Goal: Information Seeking & Learning: Learn about a topic

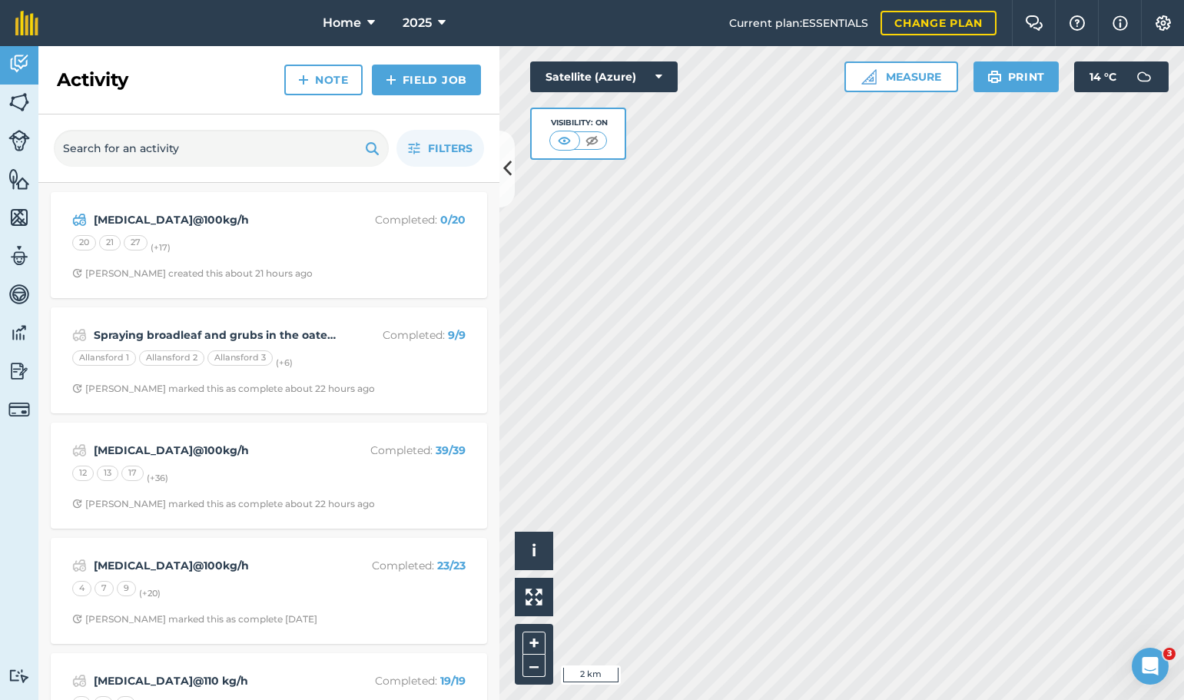
click at [885, 81] on div "Hello i © 2025 TomTom, Microsoft 2 km + – Satellite (Azure) Visibility: On Meas…" at bounding box center [841, 373] width 684 height 654
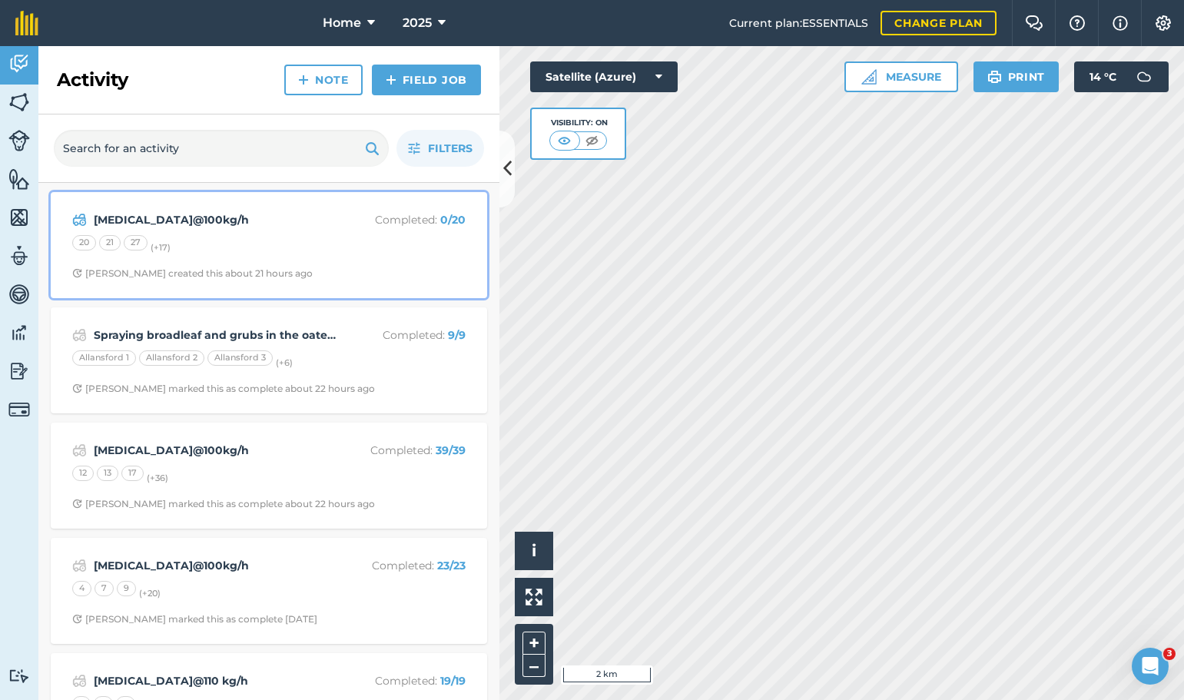
click at [296, 273] on span "[PERSON_NAME] created this about 21 hours ago" at bounding box center [268, 273] width 393 height 12
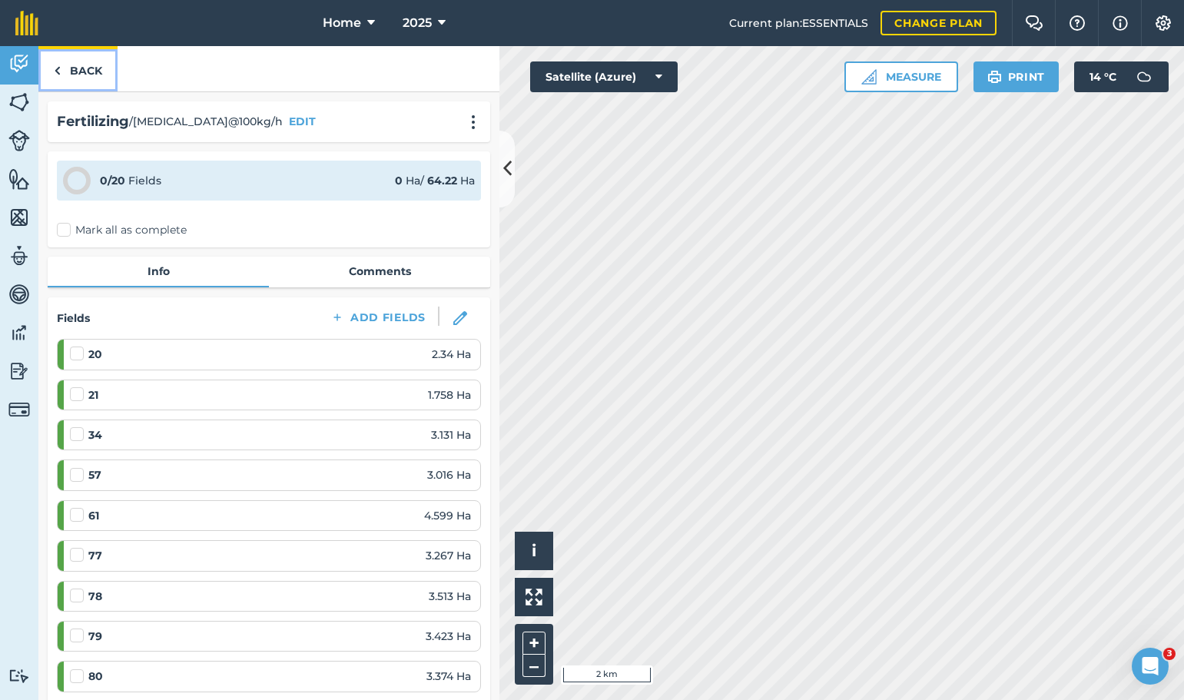
click at [91, 71] on link "Back" at bounding box center [77, 68] width 79 height 45
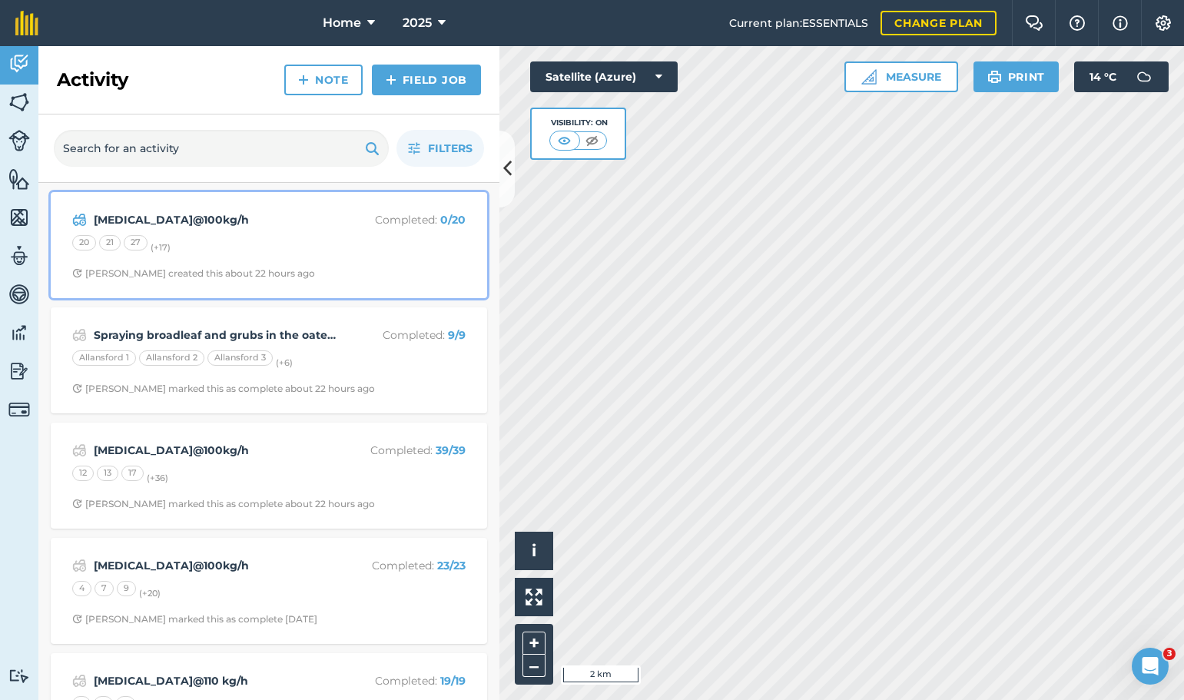
click at [340, 269] on span "[PERSON_NAME] created this about 22 hours ago" at bounding box center [268, 273] width 393 height 12
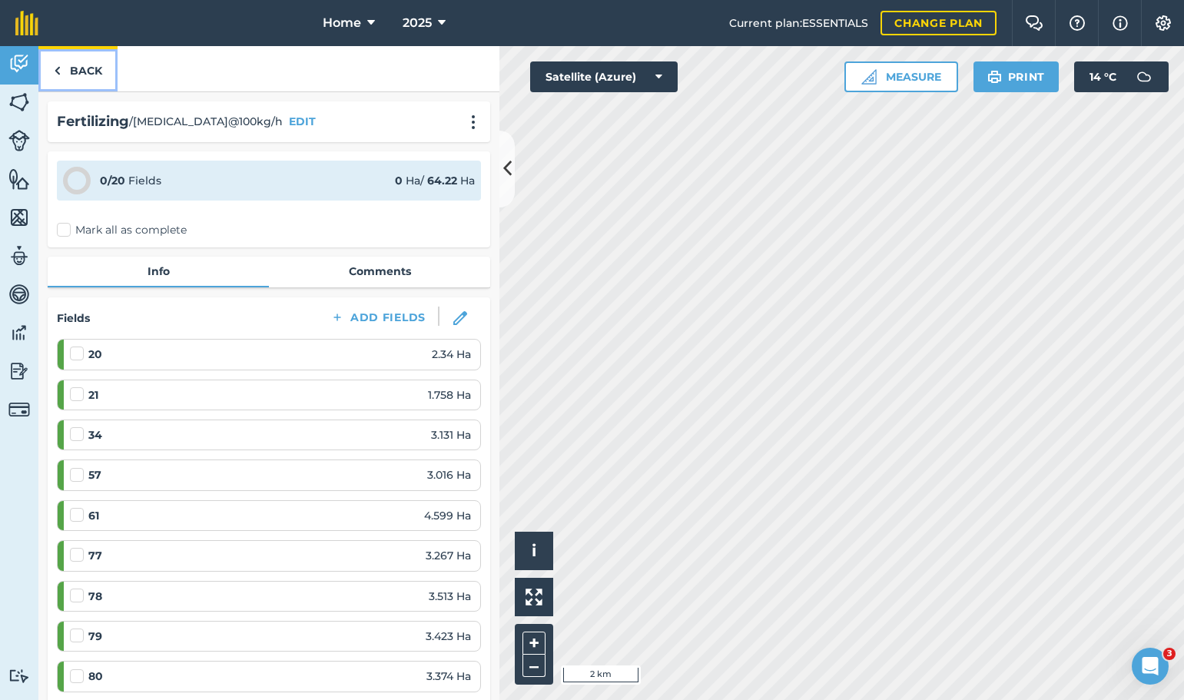
click at [91, 74] on link "Back" at bounding box center [77, 68] width 79 height 45
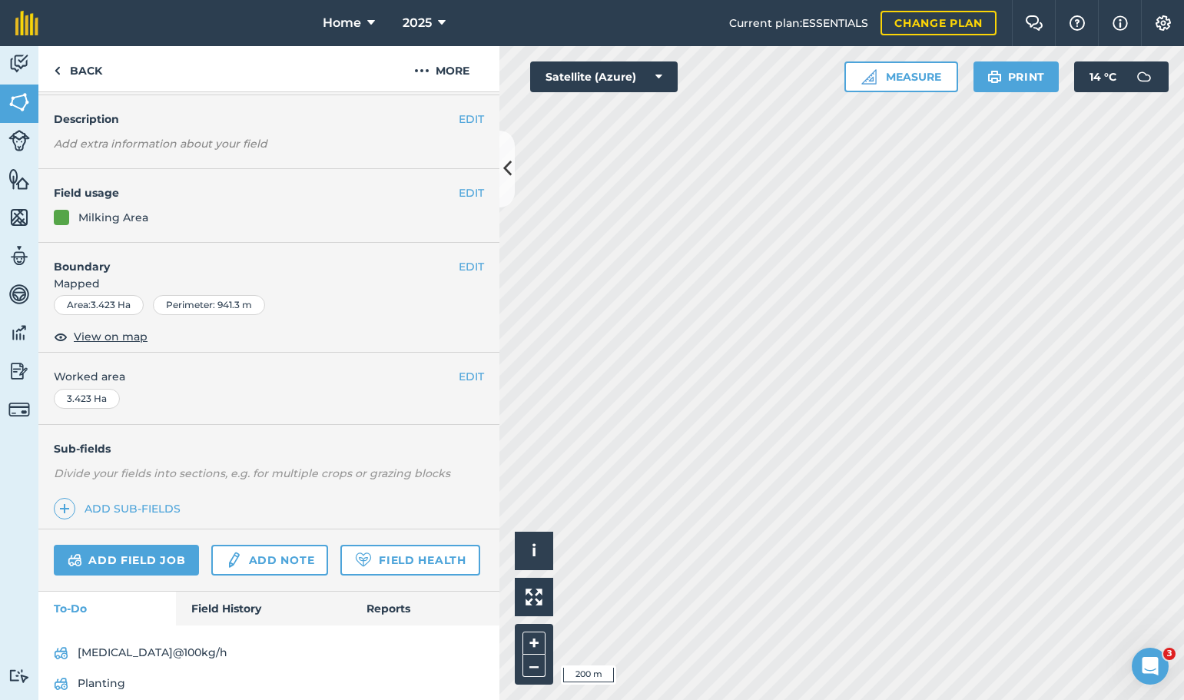
scroll to position [111, 0]
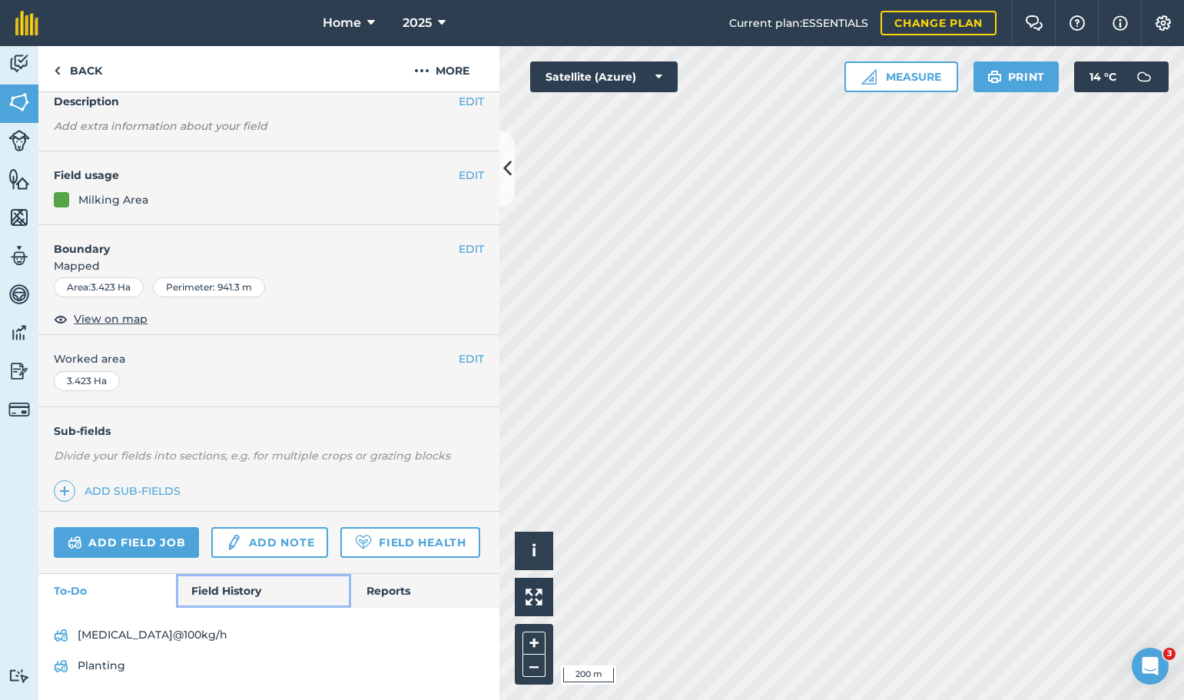
click at [255, 593] on link "Field History" at bounding box center [263, 591] width 174 height 34
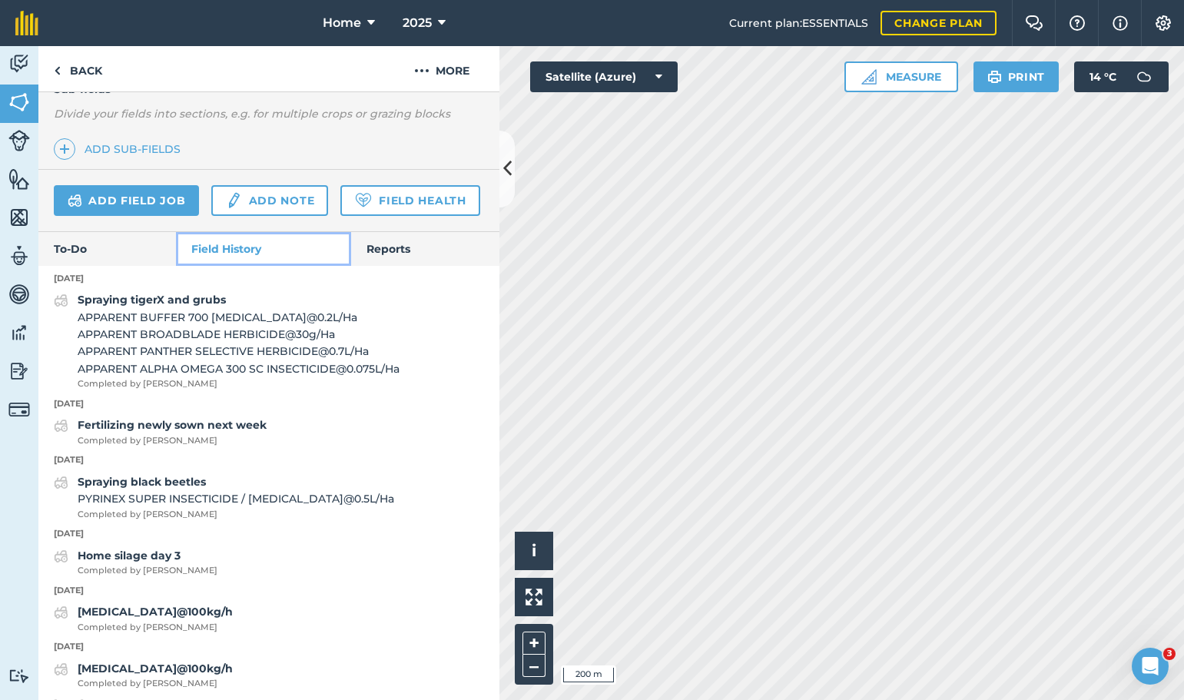
scroll to position [418, 0]
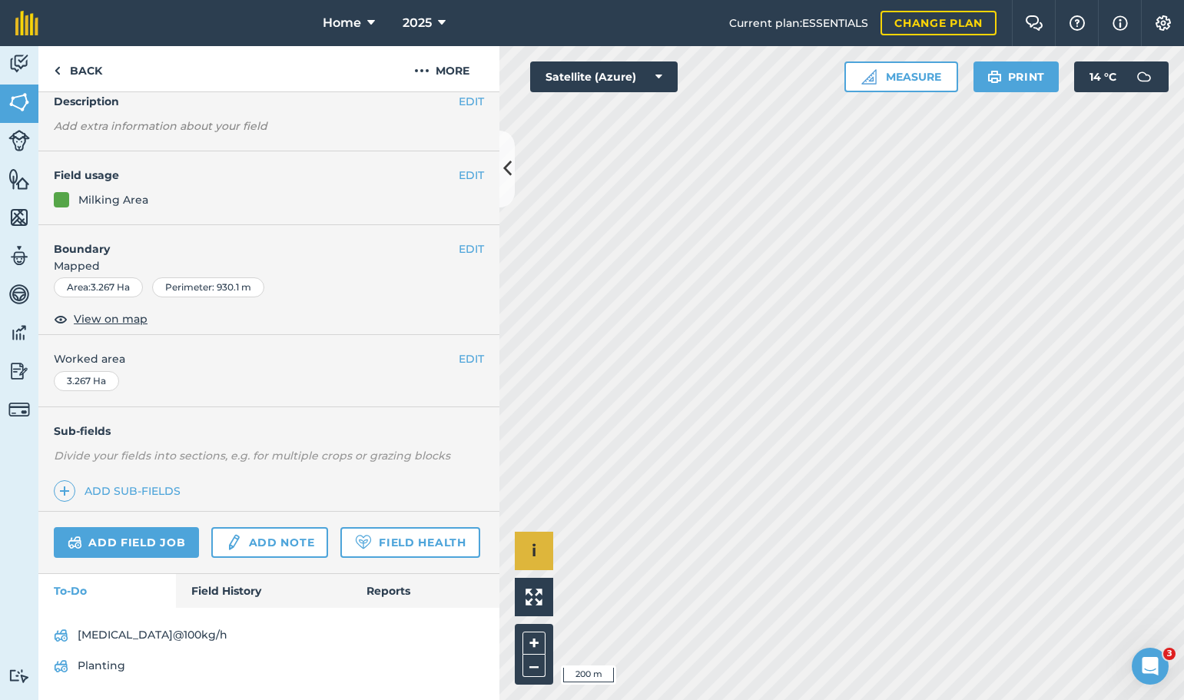
scroll to position [111, 0]
click at [217, 611] on div "urea@100kg/h Planting" at bounding box center [268, 654] width 461 height 92
click at [223, 598] on link "Field History" at bounding box center [263, 591] width 174 height 34
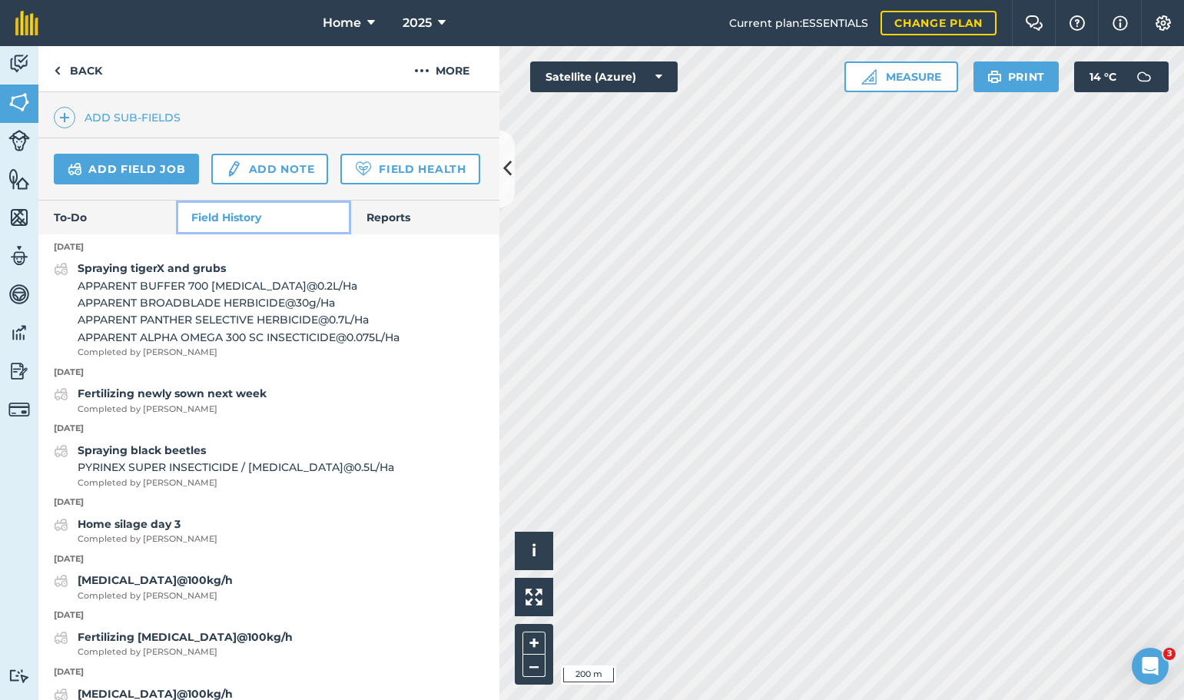
scroll to position [495, 0]
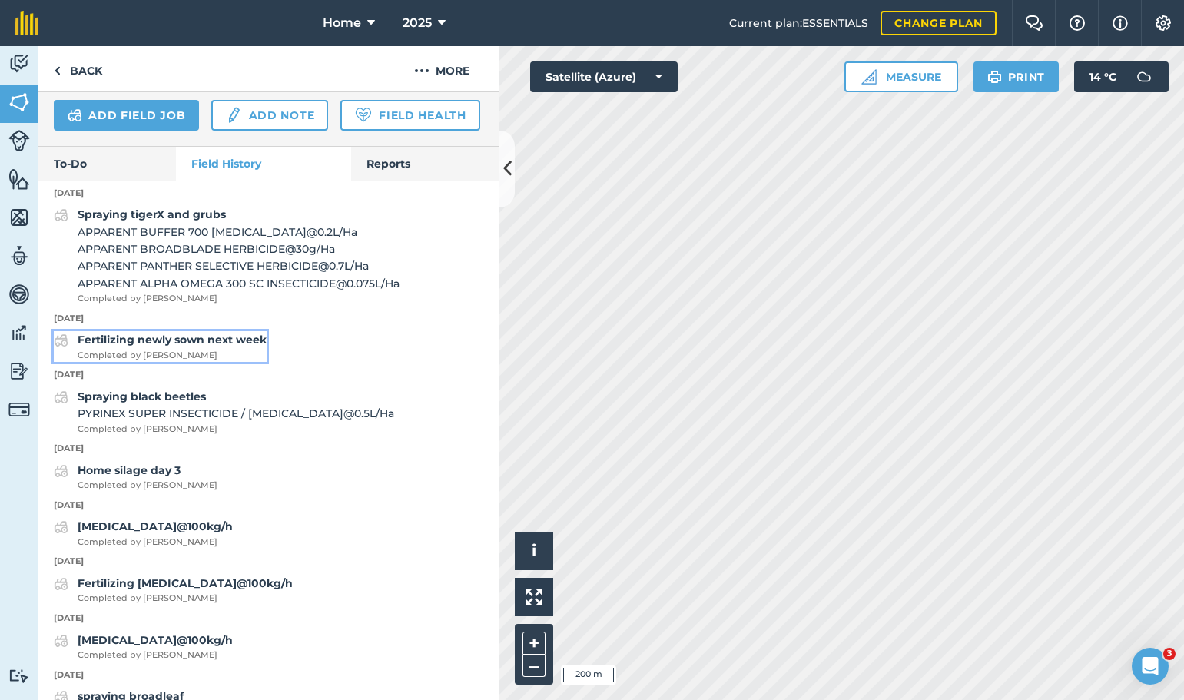
click at [234, 346] on strong "Fertilizing newly sown next week" at bounding box center [172, 340] width 189 height 14
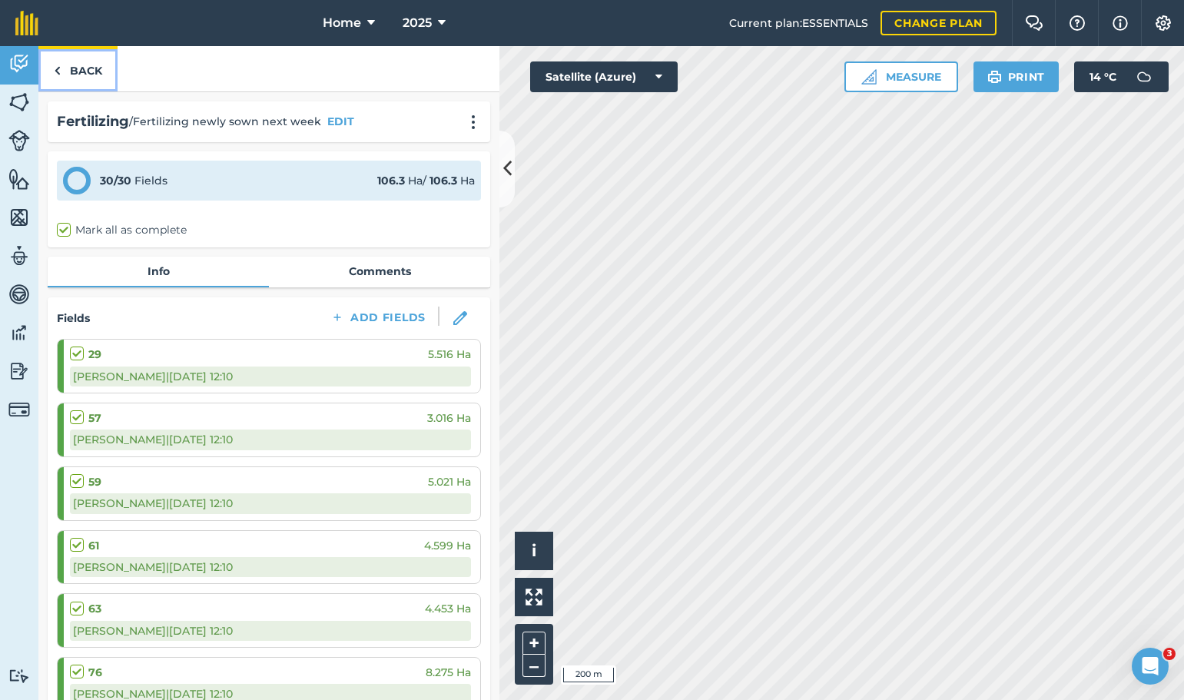
click at [92, 74] on link "Back" at bounding box center [77, 68] width 79 height 45
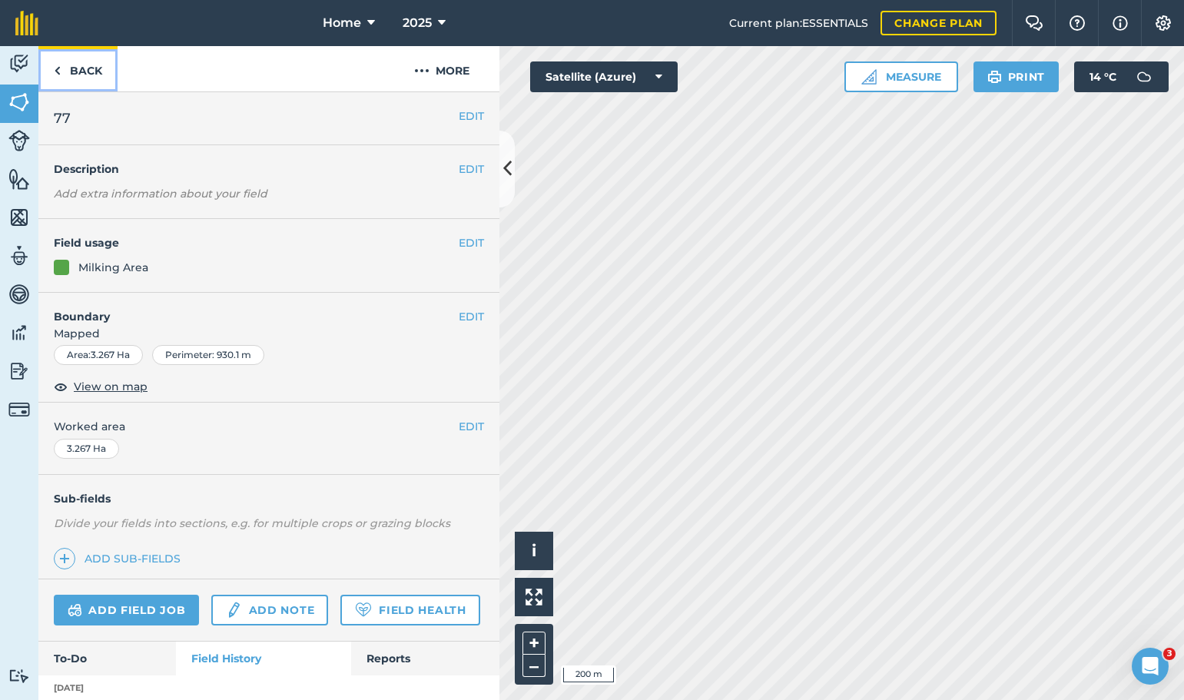
click at [92, 75] on link "Back" at bounding box center [77, 68] width 79 height 45
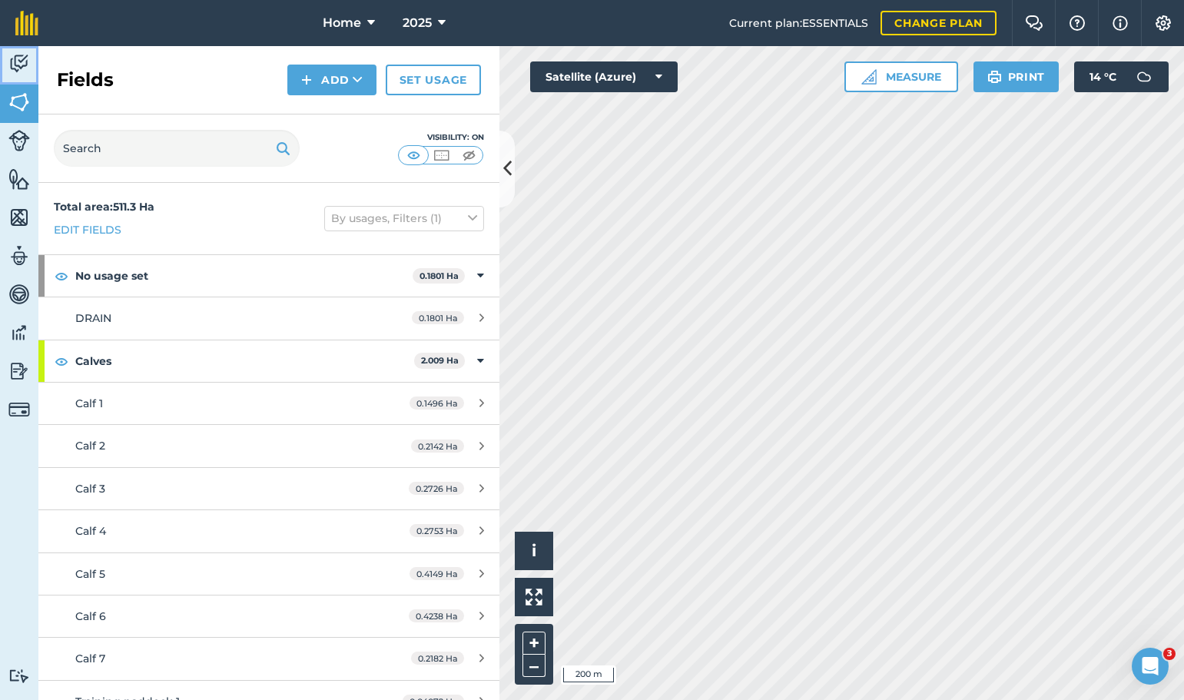
click at [25, 52] on img at bounding box center [19, 63] width 22 height 23
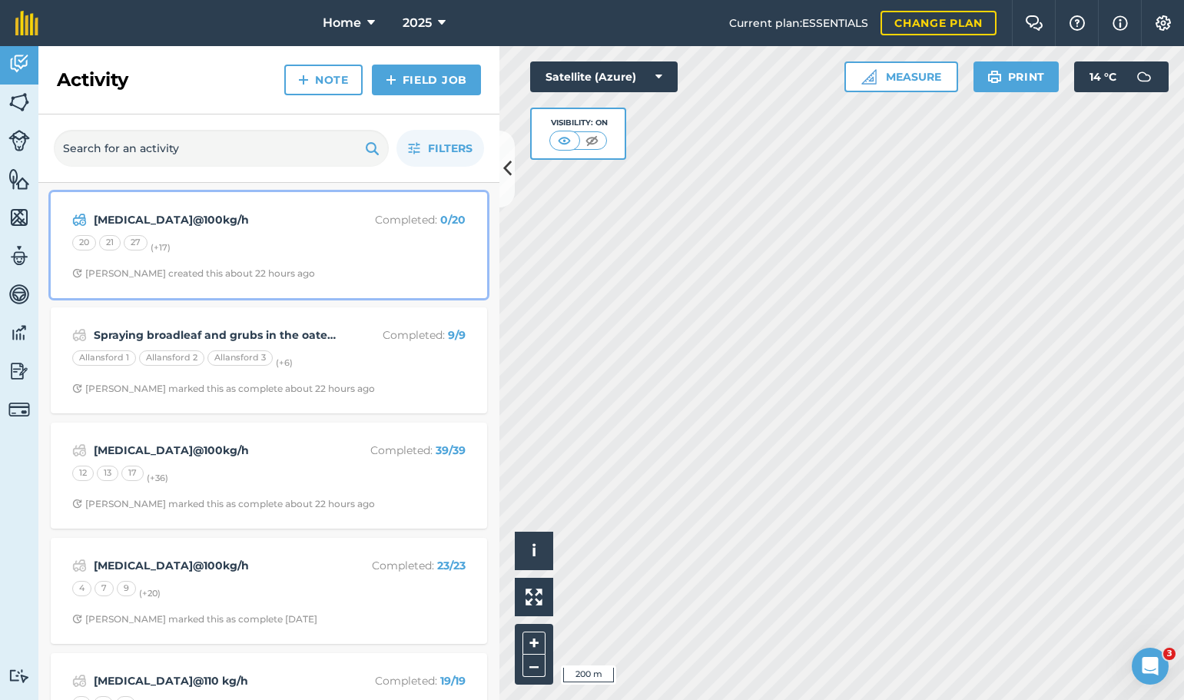
click at [225, 250] on div "20 21 27 (+ 17 )" at bounding box center [268, 245] width 393 height 20
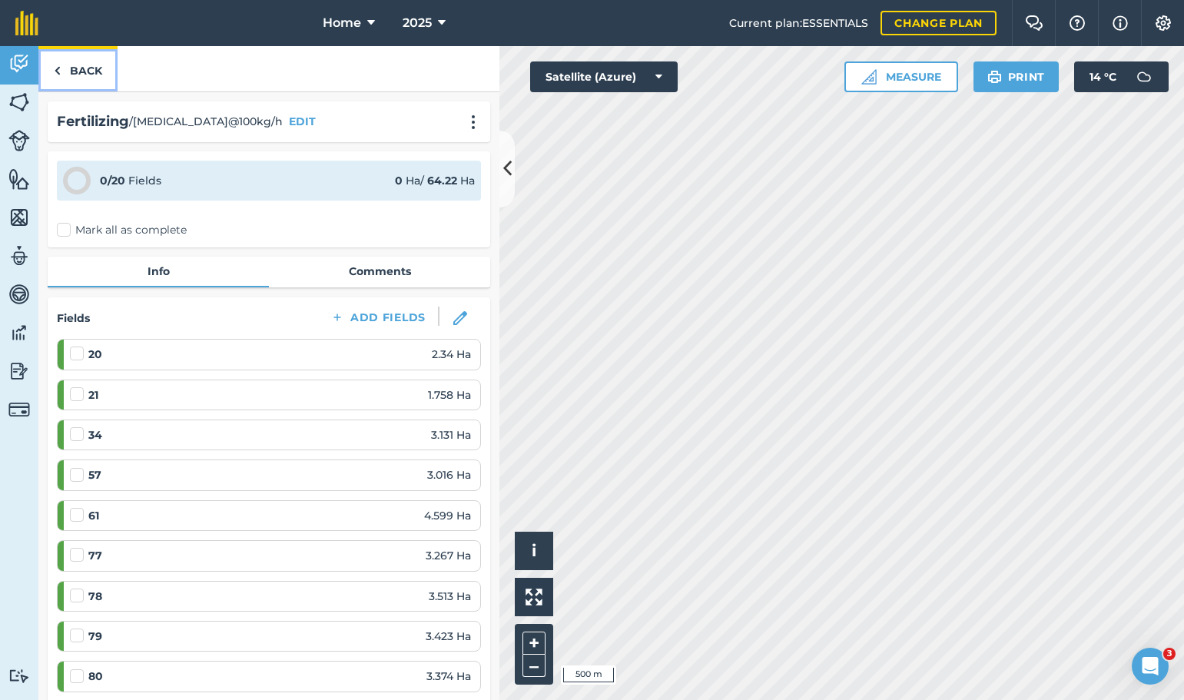
click at [105, 77] on link "Back" at bounding box center [77, 68] width 79 height 45
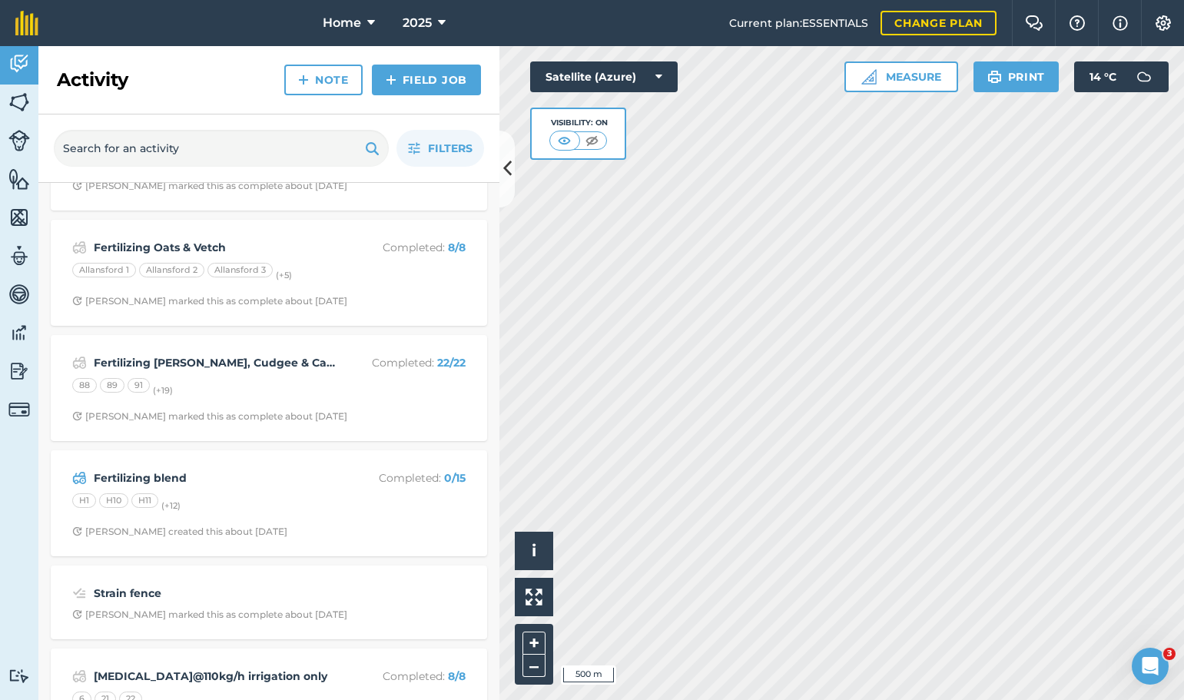
scroll to position [1075, 0]
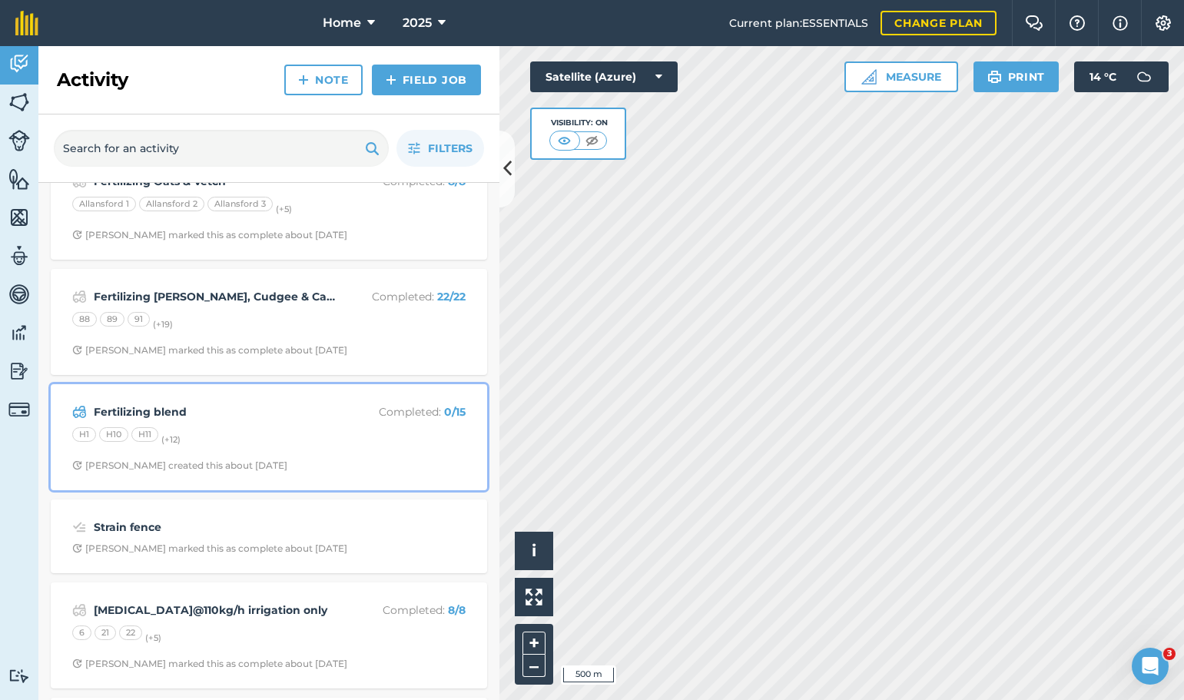
click at [365, 449] on div "Fertilizing blend Completed : 0 / 15 H1 H10 H11 (+ 12 ) Stephen S created this …" at bounding box center [269, 437] width 418 height 88
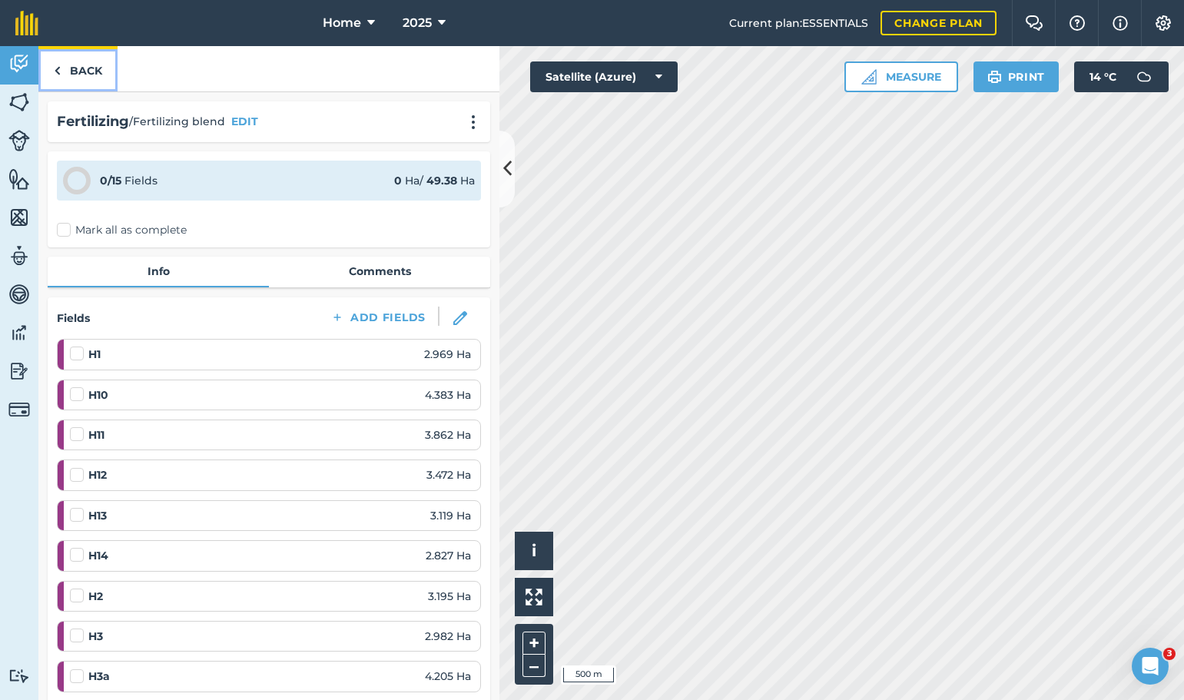
click at [79, 74] on link "Back" at bounding box center [77, 68] width 79 height 45
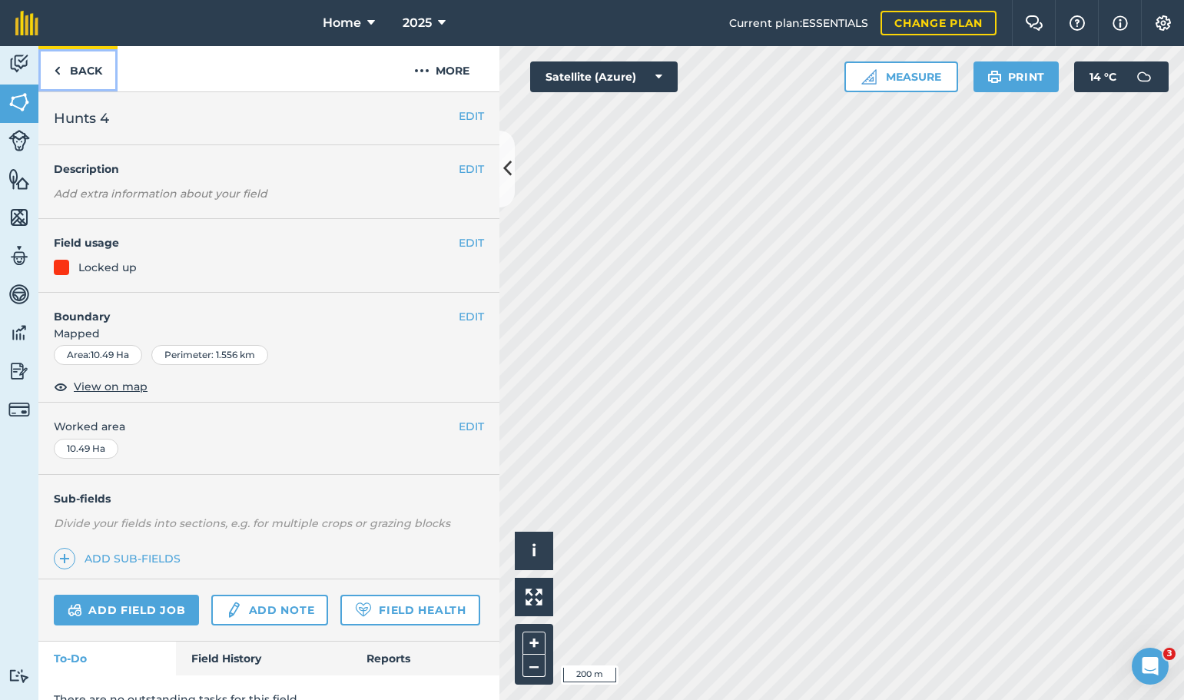
click at [88, 75] on link "Back" at bounding box center [77, 68] width 79 height 45
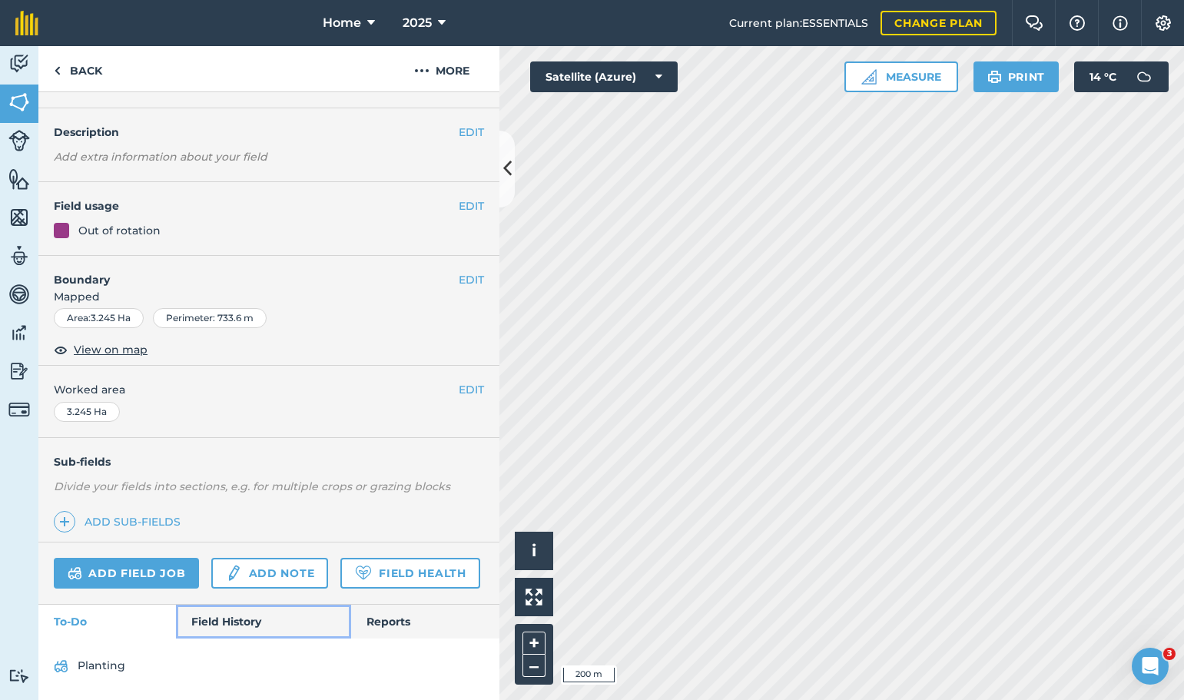
click at [233, 635] on link "Field History" at bounding box center [263, 621] width 174 height 34
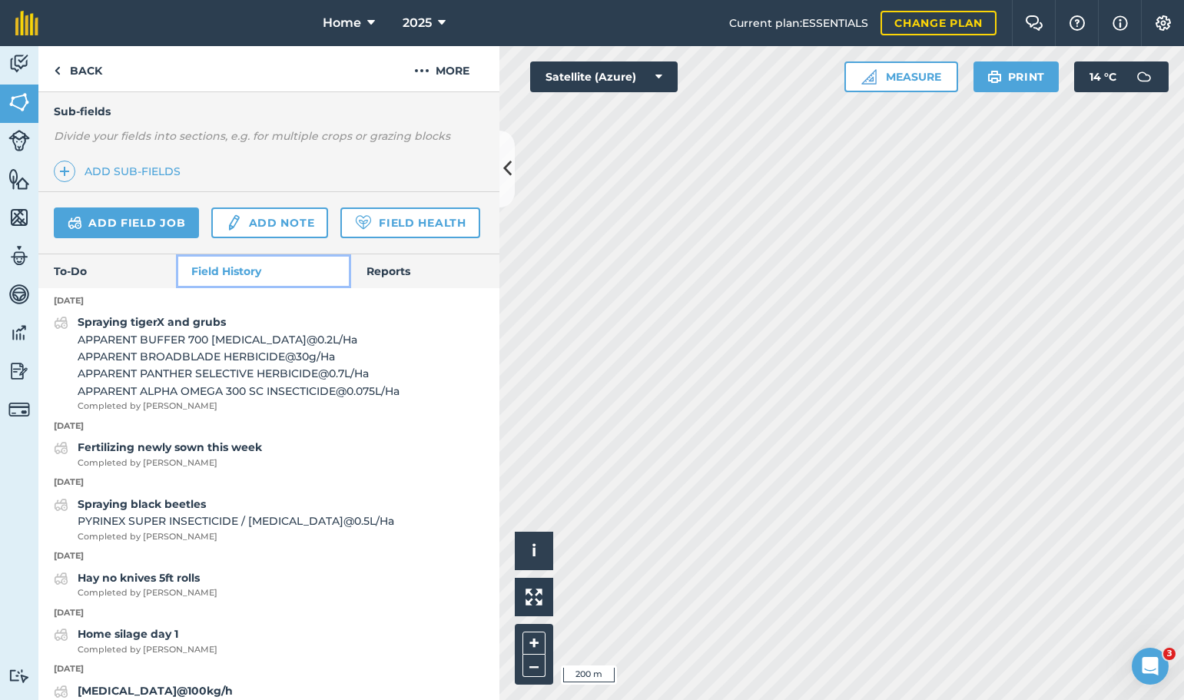
scroll to position [464, 0]
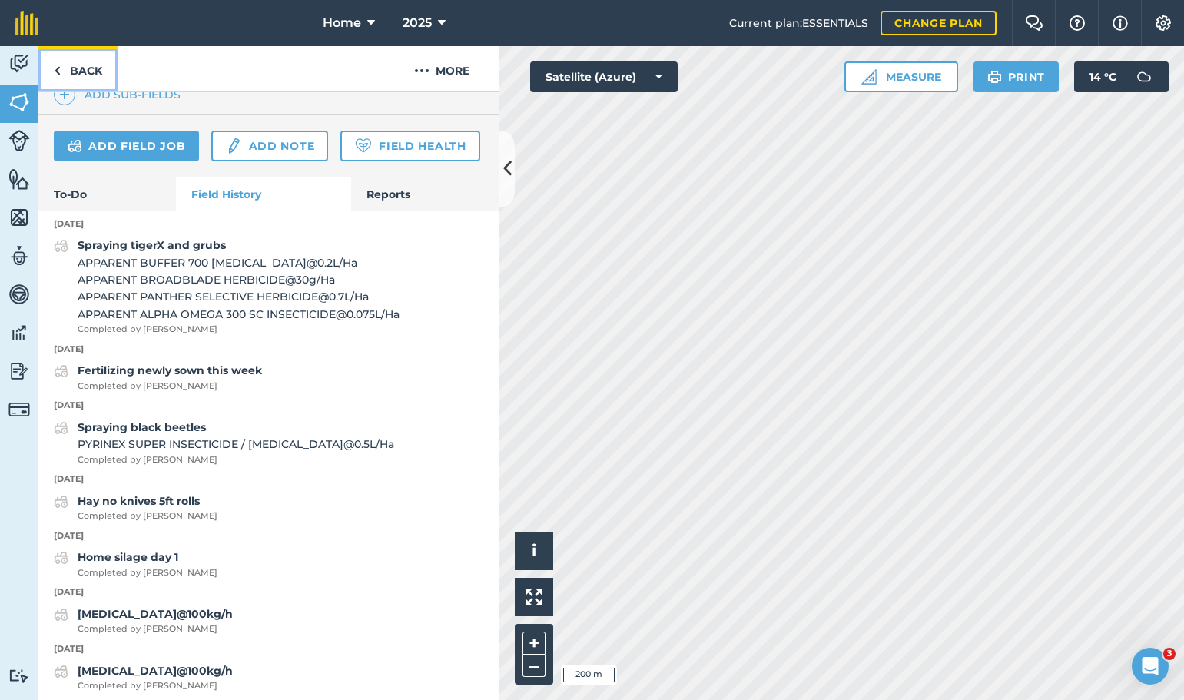
click at [78, 61] on link "Back" at bounding box center [77, 68] width 79 height 45
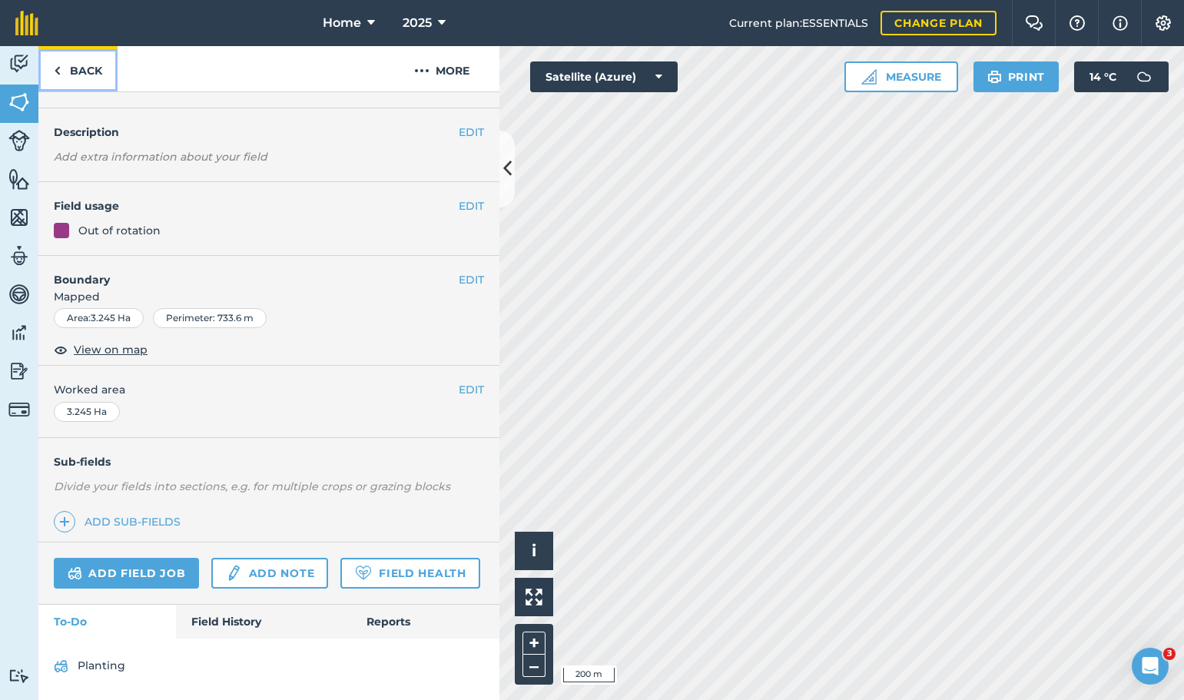
click at [95, 65] on link "Back" at bounding box center [77, 68] width 79 height 45
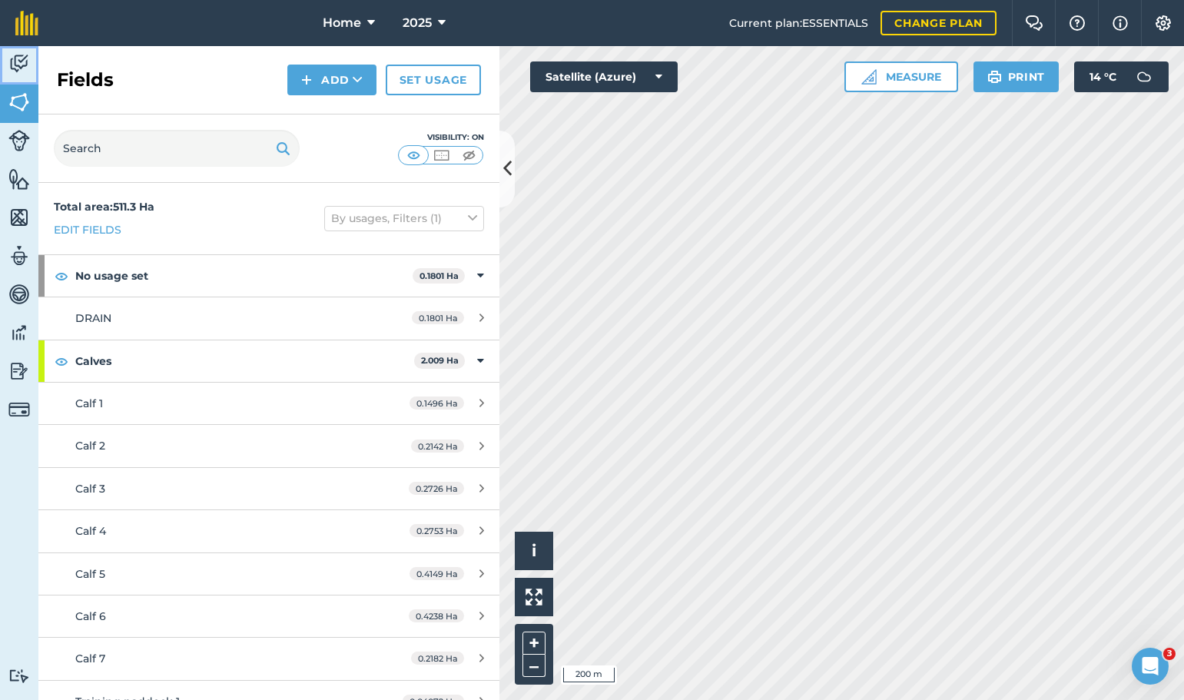
click at [24, 65] on img at bounding box center [19, 63] width 22 height 23
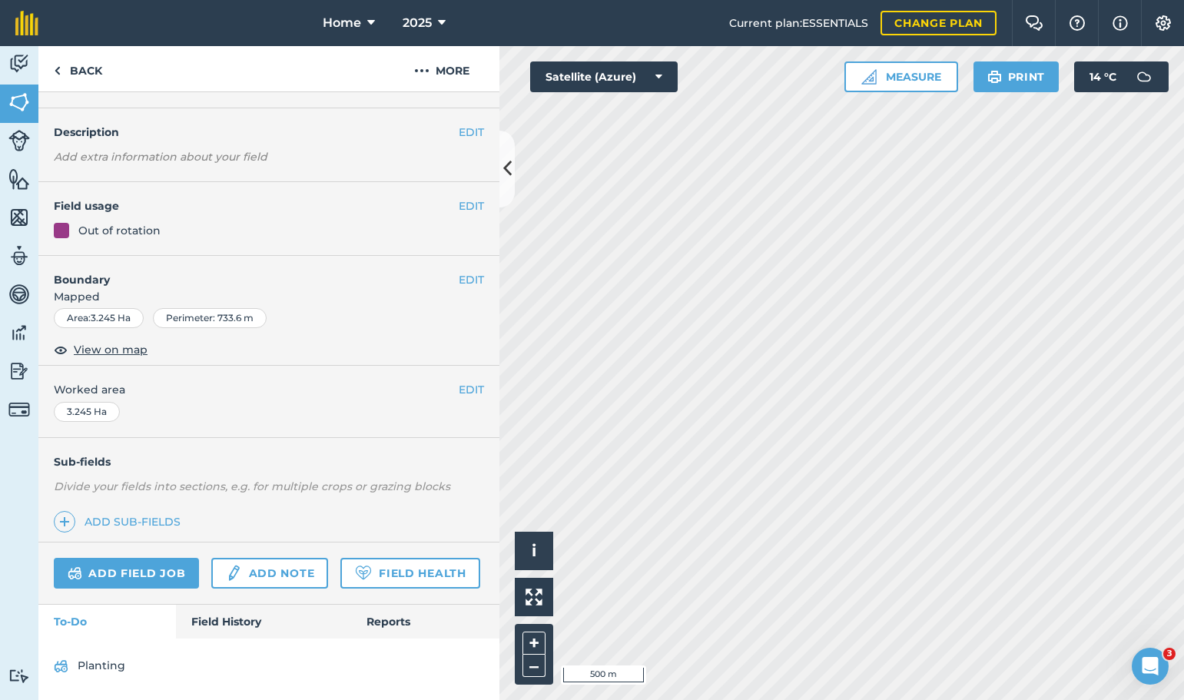
scroll to position [80, 0]
click at [212, 620] on link "Field History" at bounding box center [263, 621] width 174 height 34
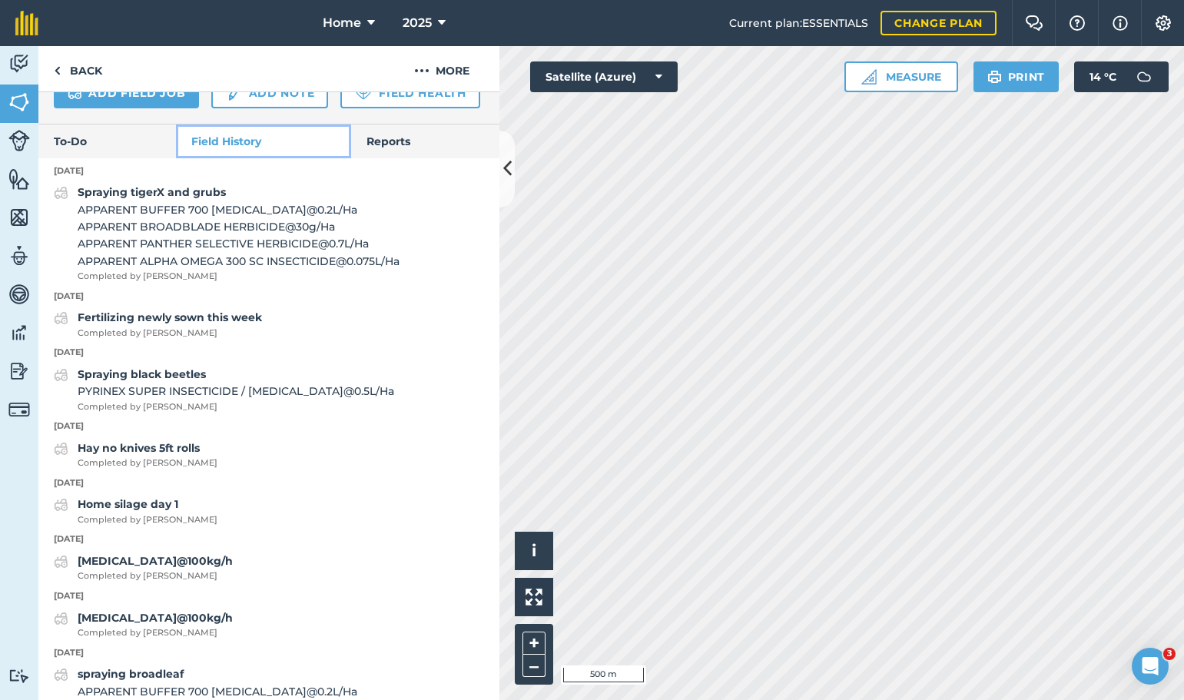
scroll to position [541, 0]
